Goal: Task Accomplishment & Management: Use online tool/utility

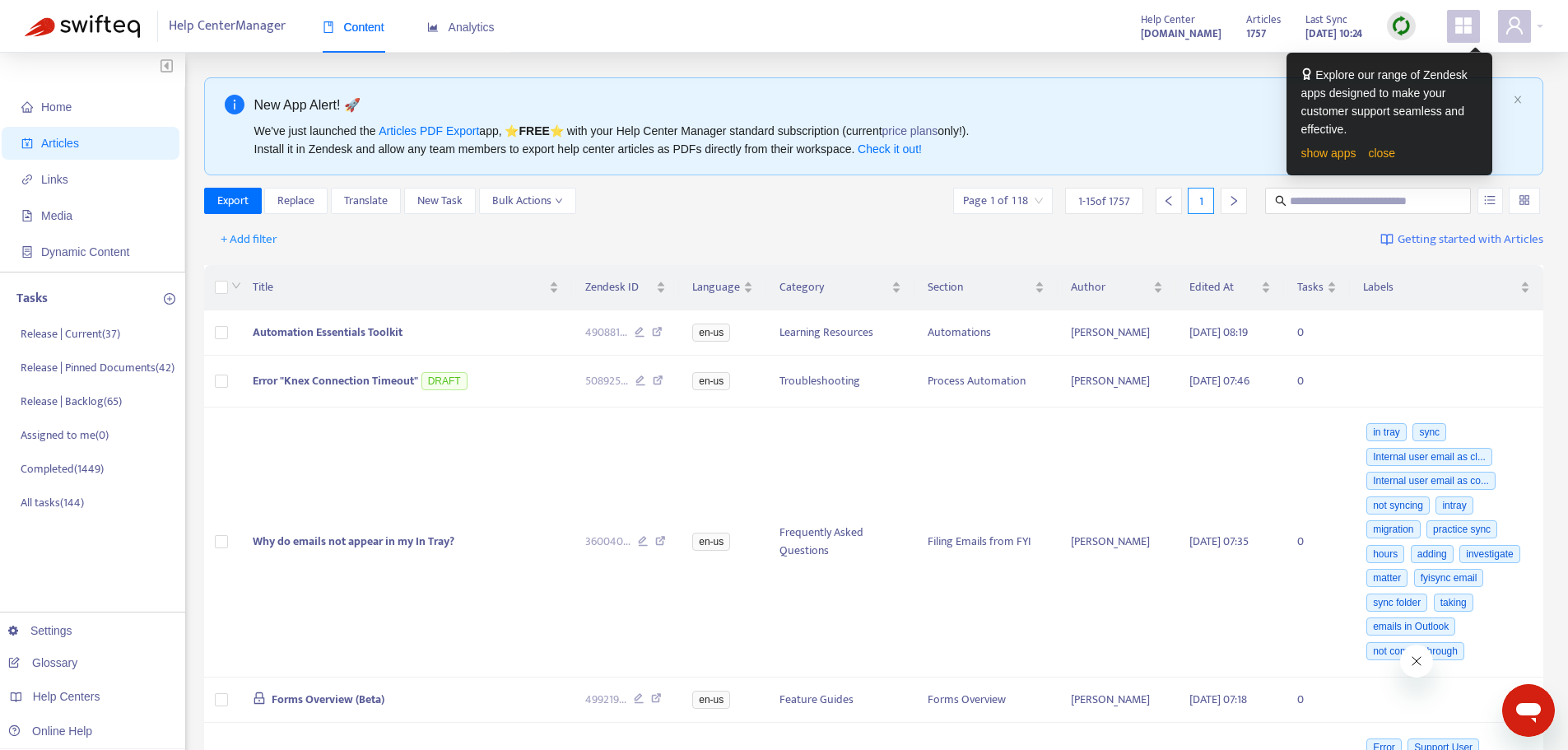
click at [817, 189] on div "Export Replace Translate New Task Bulk Actions Page 1 of 118 1 - 15 of 1757 1" at bounding box center [874, 201] width 1340 height 27
click at [850, 153] on link "close" at bounding box center [1381, 152] width 27 height 13
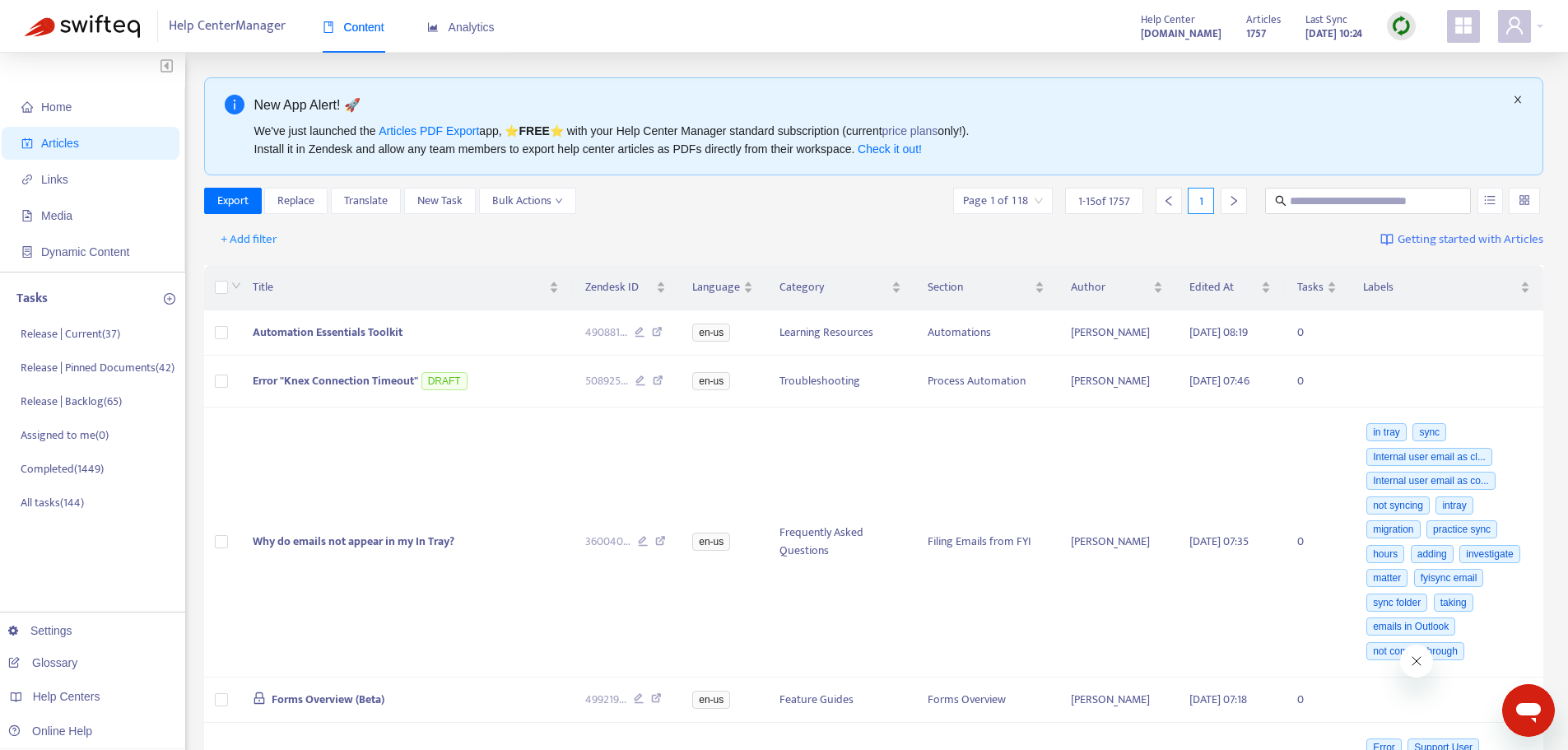
click at [850, 99] on icon "close" at bounding box center [1517, 99] width 10 height 10
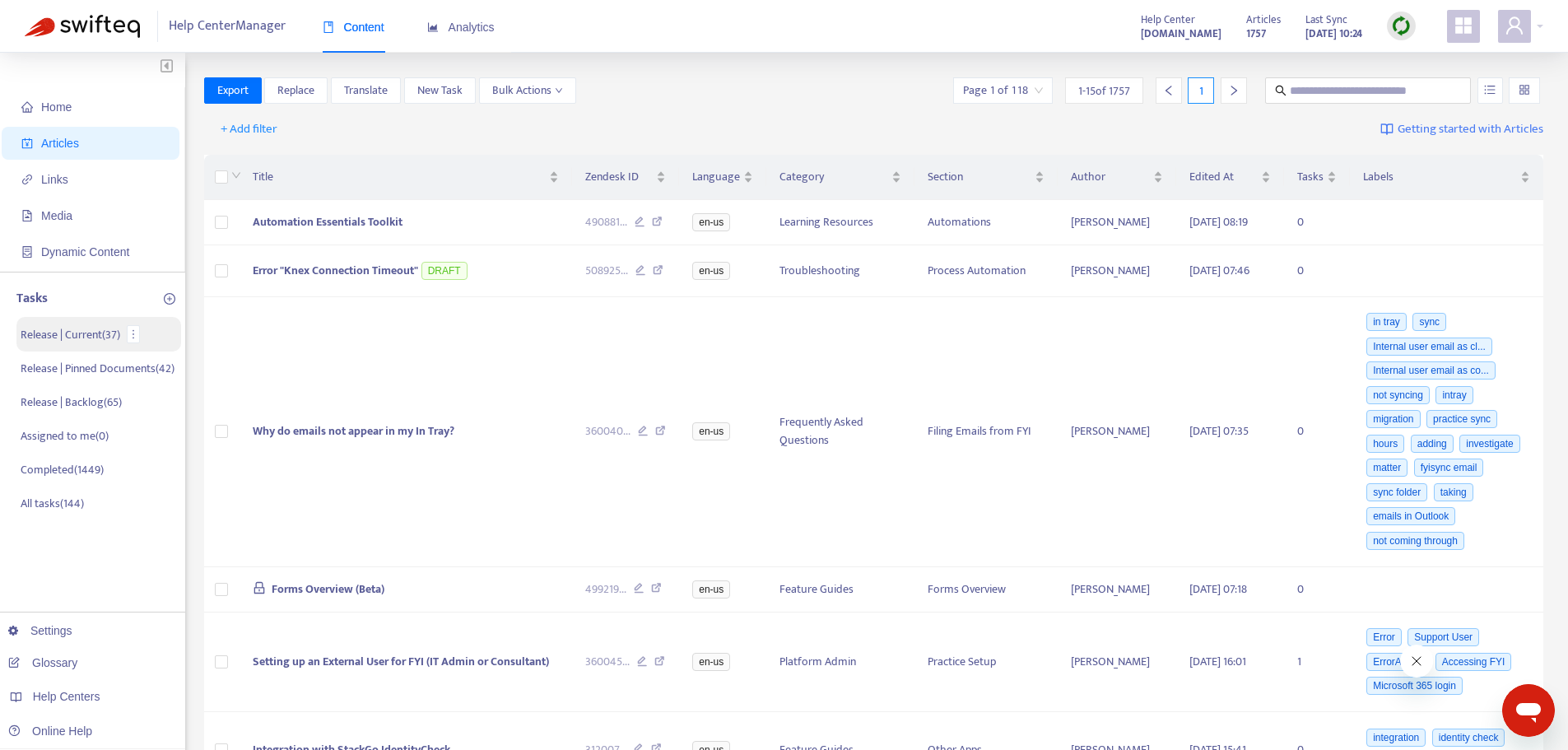
click at [80, 345] on li "Release | Current ( 37 )" at bounding box center [99, 333] width 165 height 35
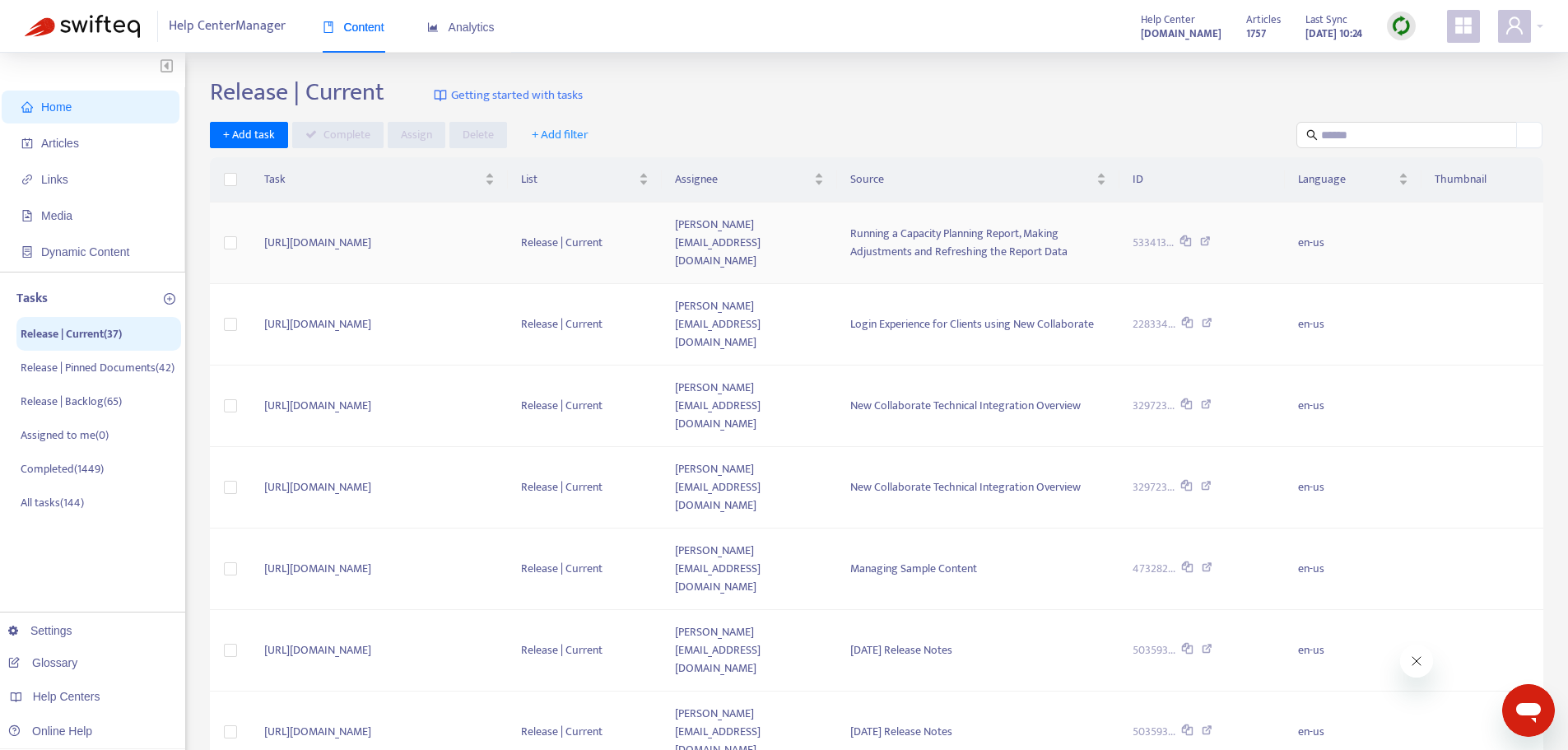
click at [831, 223] on td "[PERSON_NAME][EMAIL_ADDRESS][DOMAIN_NAME]" at bounding box center [748, 243] width 175 height 82
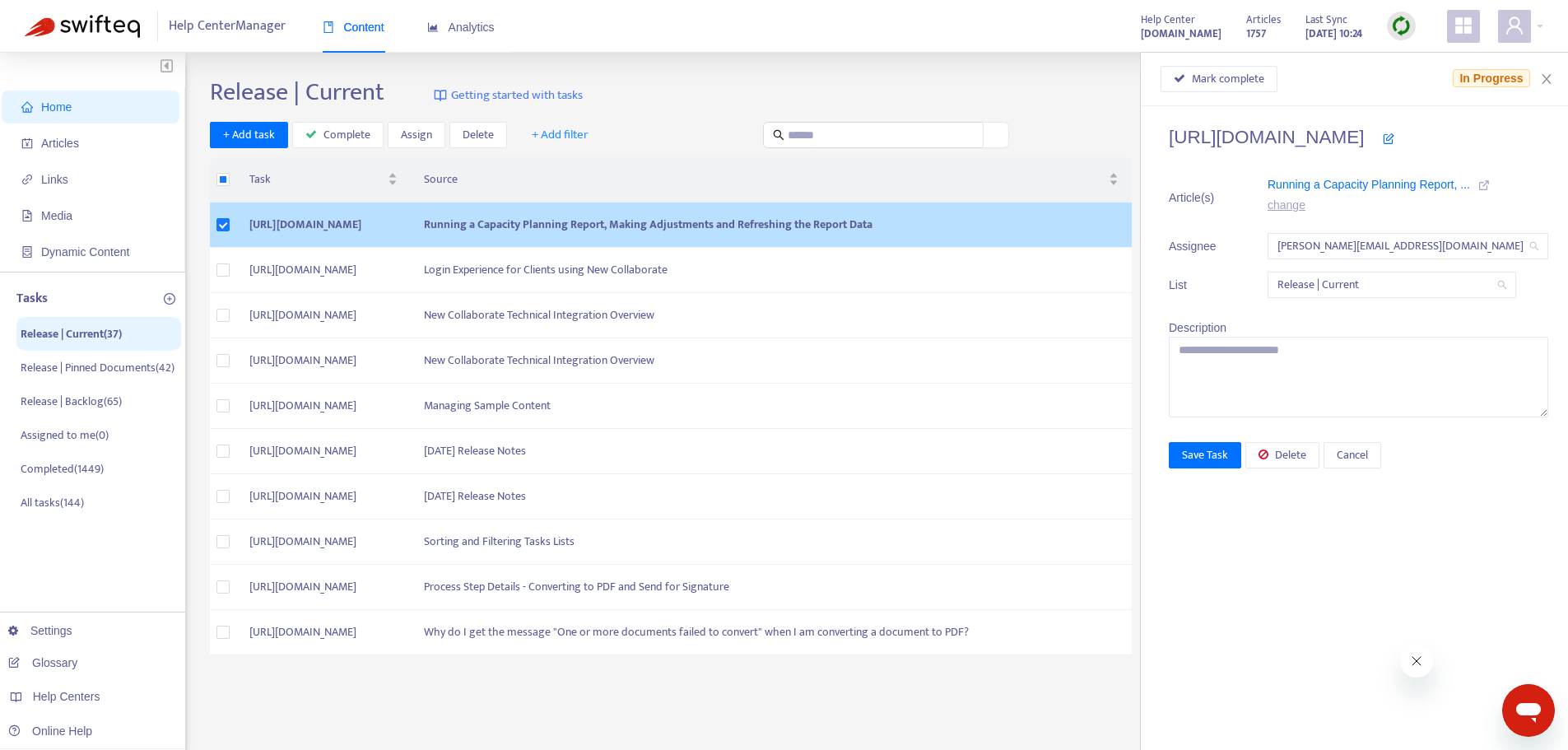
click at [850, 190] on icon at bounding box center [1484, 184] width 12 height 12
click at [698, 155] on div "Release | Current Getting started with tasks + Add task Complete Assign Delete …" at bounding box center [877, 559] width 1333 height 963
click at [850, 68] on div "Mark complete In Progress" at bounding box center [1354, 79] width 427 height 53
click at [850, 81] on icon "close" at bounding box center [1546, 79] width 13 height 13
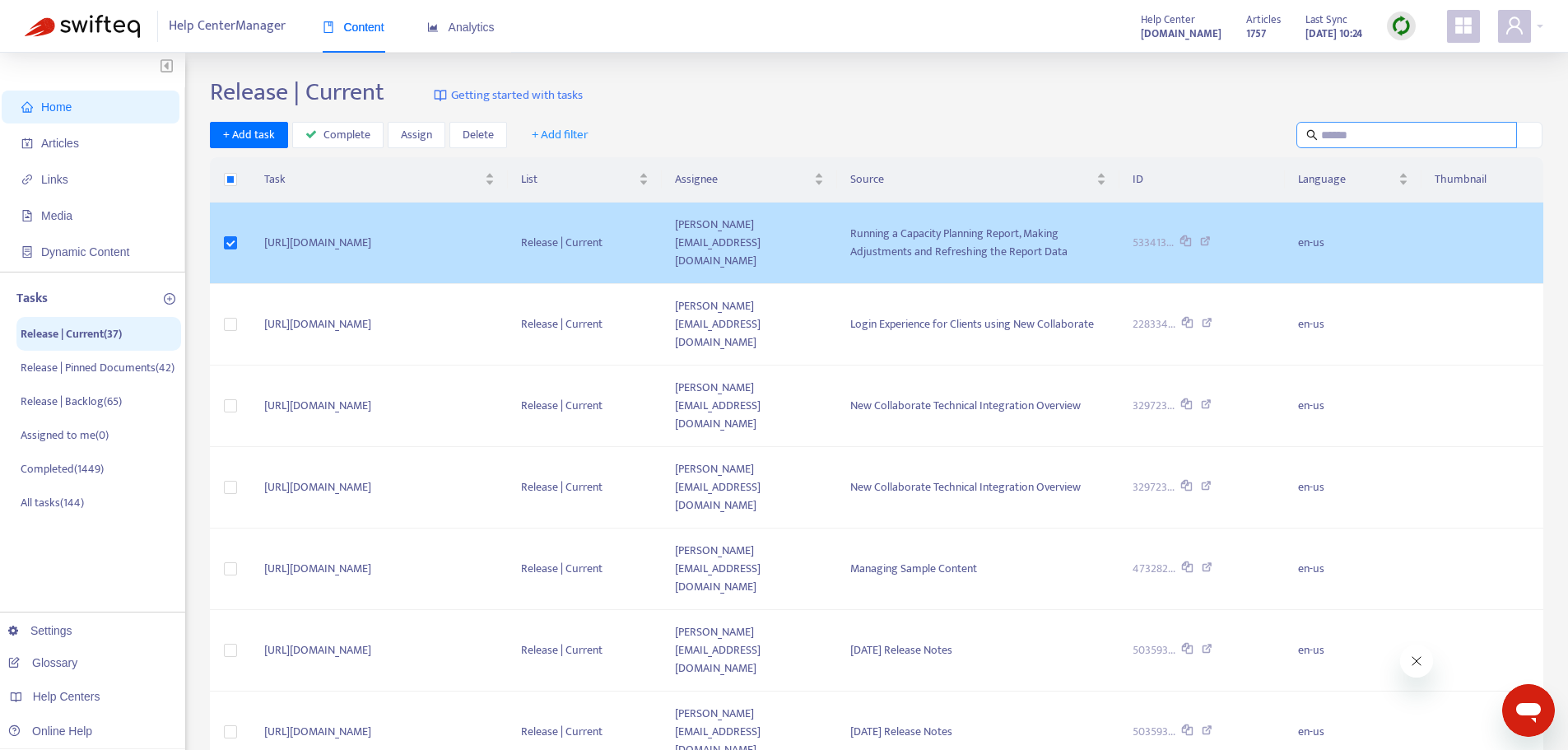
click at [850, 130] on input "text" at bounding box center [1407, 135] width 173 height 18
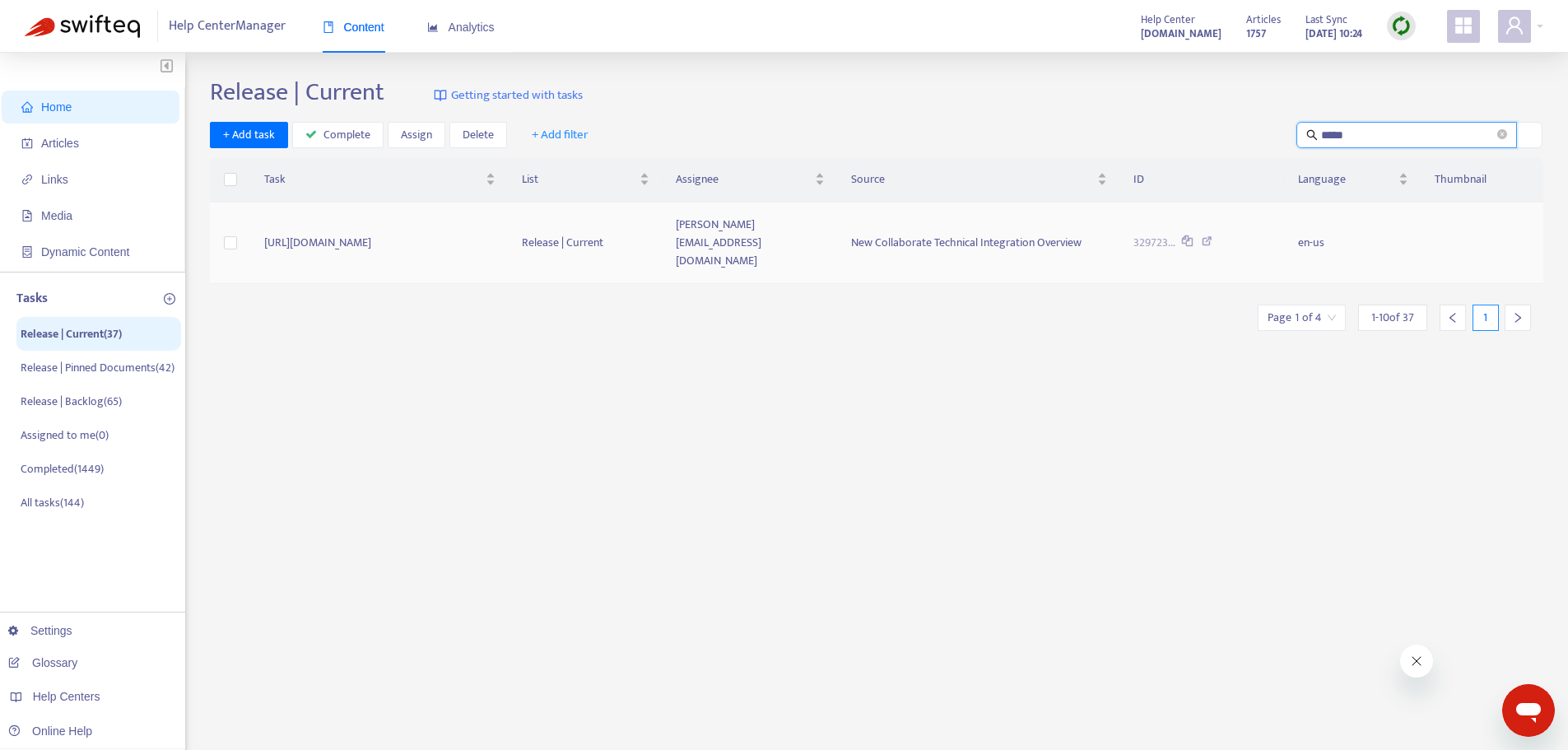
type input "*****"
click at [850, 234] on div "329723..." at bounding box center [1202, 243] width 138 height 18
click at [850, 236] on icon at bounding box center [1207, 243] width 11 height 15
click at [850, 136] on icon "close-circle" at bounding box center [1502, 134] width 10 height 10
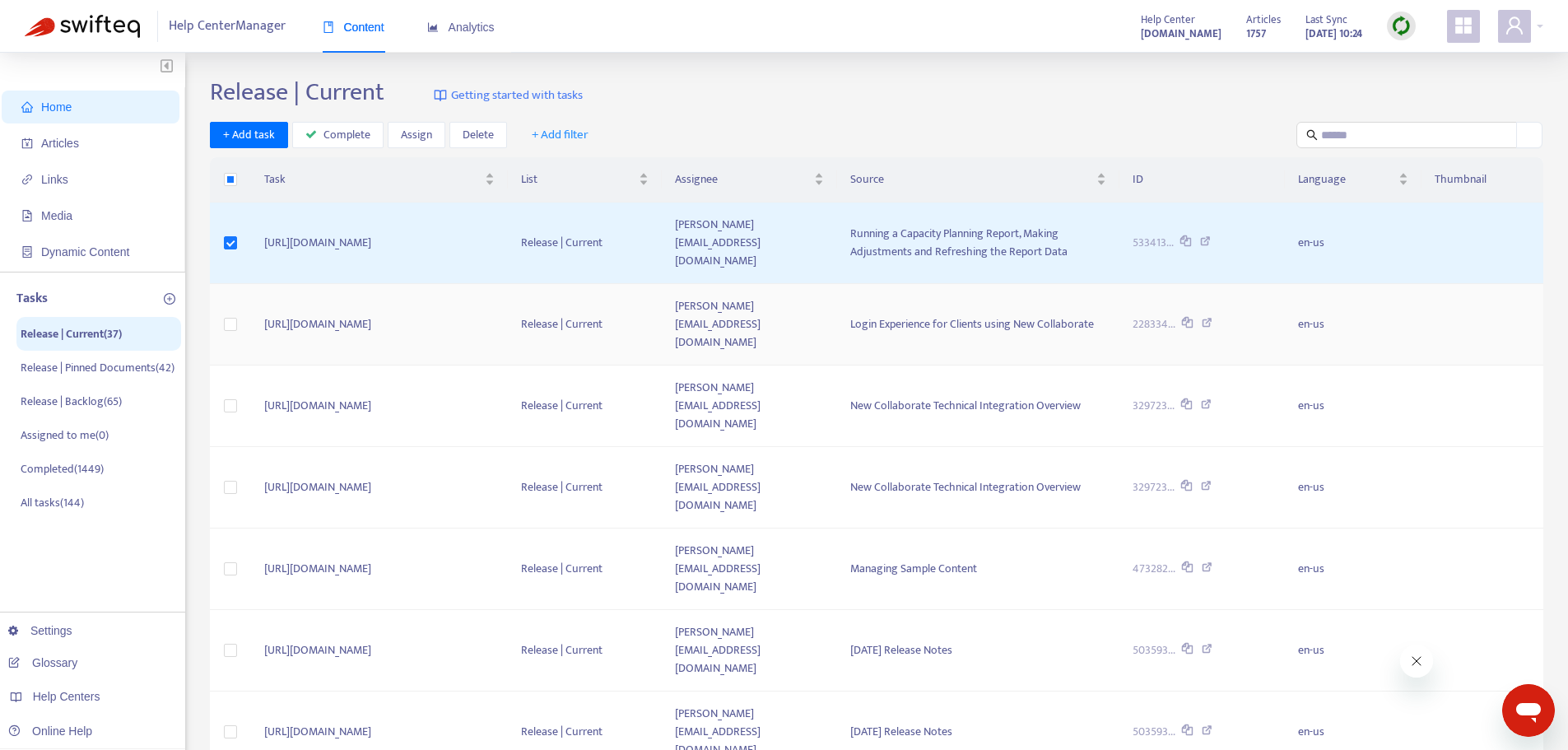
click at [850, 317] on icon at bounding box center [1207, 324] width 11 height 15
